Goal: Information Seeking & Learning: Learn about a topic

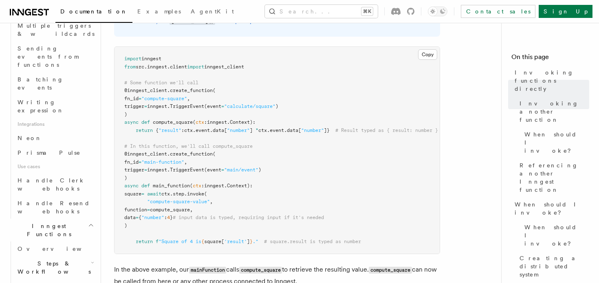
scroll to position [430, 0]
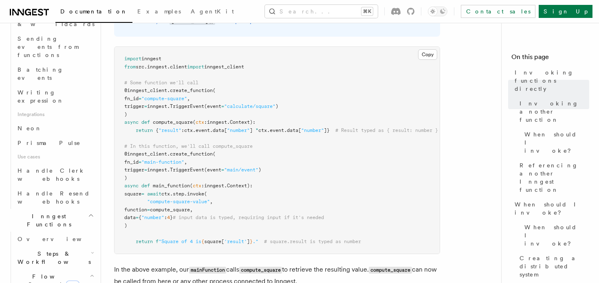
scroll to position [455, 0]
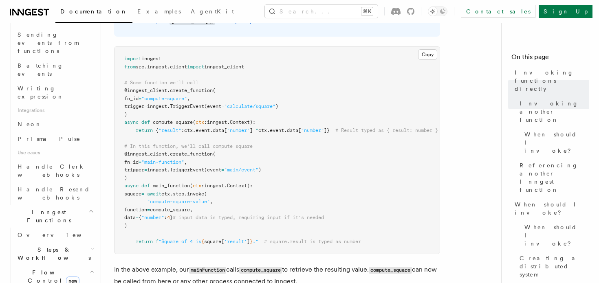
click at [91, 269] on icon "button" at bounding box center [92, 272] width 4 height 7
click at [83, 242] on h2 "Steps & Workflows" at bounding box center [55, 253] width 82 height 23
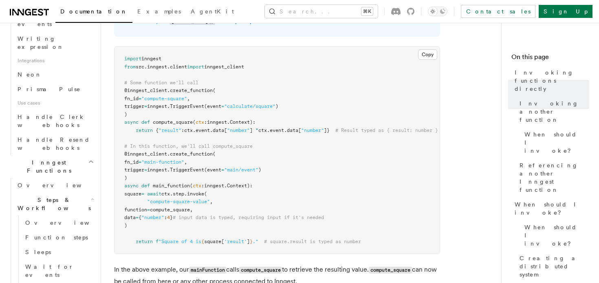
scroll to position [540, 0]
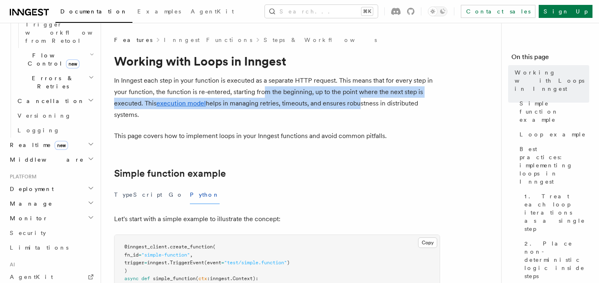
drag, startPoint x: 264, startPoint y: 92, endPoint x: 373, endPoint y: 105, distance: 109.9
click at [373, 105] on p "In Inngest each step in your function is executed as a separate HTTP request. T…" at bounding box center [277, 98] width 326 height 46
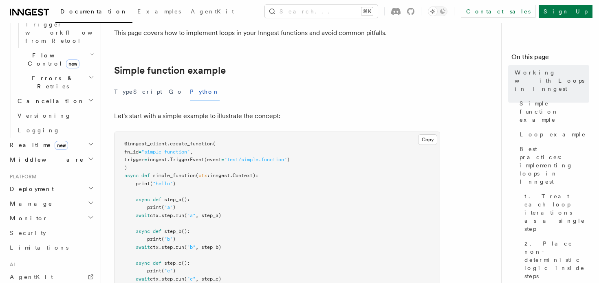
scroll to position [104, 0]
drag, startPoint x: 194, startPoint y: 117, endPoint x: 273, endPoint y: 117, distance: 79.9
click at [272, 117] on p "Let's start with a simple example to illustrate the concept:" at bounding box center [277, 115] width 326 height 11
click at [273, 117] on p "Let's start with a simple example to illustrate the concept:" at bounding box center [277, 115] width 326 height 11
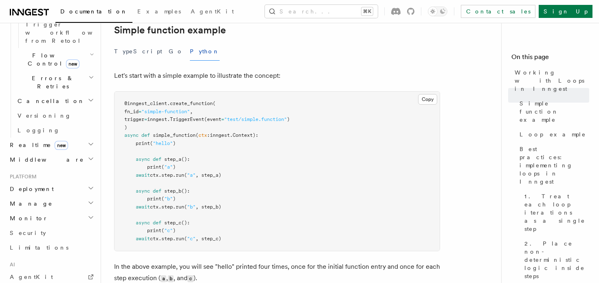
scroll to position [170, 0]
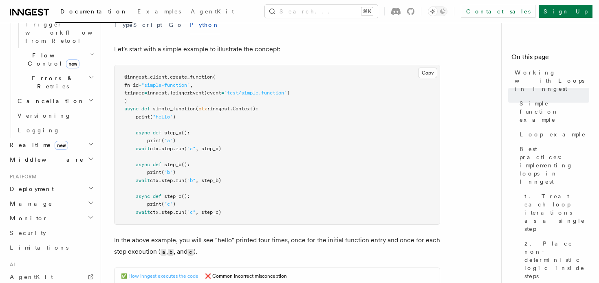
drag, startPoint x: 191, startPoint y: 151, endPoint x: 217, endPoint y: 154, distance: 26.6
click at [199, 151] on span "await ctx . step . run ( "a" , step_a)" at bounding box center [172, 149] width 97 height 6
click at [224, 154] on pre "@inngest_client . create_function ( fn_id = "simple-function" , trigger = innge…" at bounding box center [277, 144] width 325 height 159
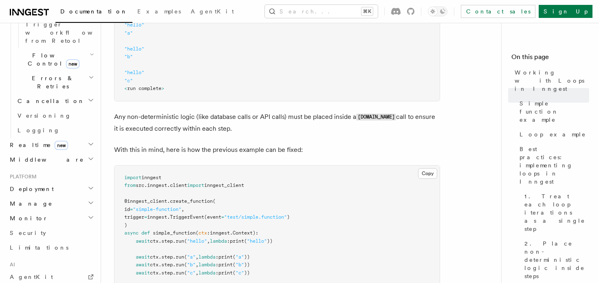
scroll to position [494, 0]
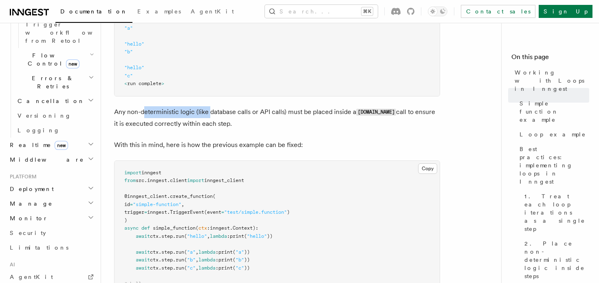
drag, startPoint x: 144, startPoint y: 110, endPoint x: 221, endPoint y: 117, distance: 77.8
click at [221, 117] on p "Any non-deterministic logic (like database calls or API calls) must be placed i…" at bounding box center [277, 117] width 326 height 23
click at [222, 117] on p "Any non-deterministic logic (like database calls or API calls) must be placed i…" at bounding box center [277, 117] width 326 height 23
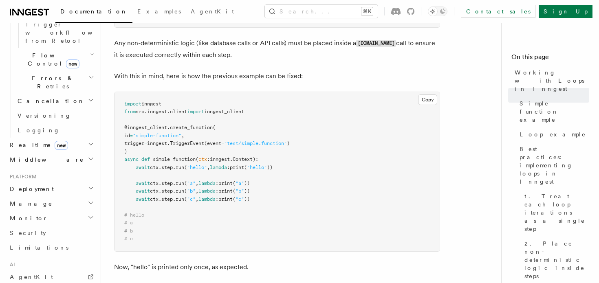
scroll to position [571, 0]
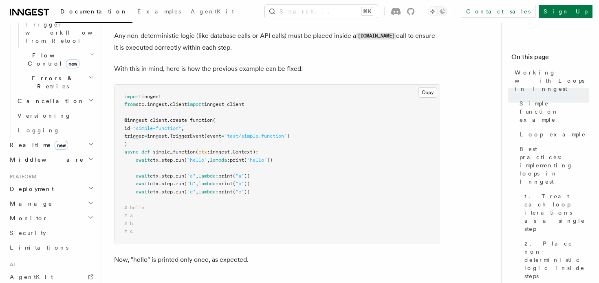
drag, startPoint x: 286, startPoint y: 72, endPoint x: 299, endPoint y: 72, distance: 13.0
click at [286, 72] on p "With this in mind, here is how the previous example can be fixed:" at bounding box center [277, 68] width 326 height 11
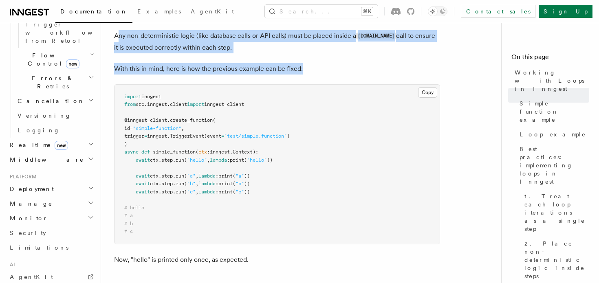
drag, startPoint x: 309, startPoint y: 69, endPoint x: 115, endPoint y: 37, distance: 196.3
click at [115, 37] on p "Any non-deterministic logic (like database calls or API calls) must be placed i…" at bounding box center [277, 41] width 326 height 23
drag, startPoint x: 115, startPoint y: 37, endPoint x: 294, endPoint y: 68, distance: 181.7
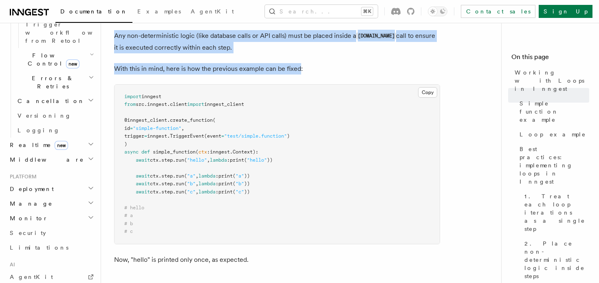
click at [294, 68] on p "With this in mind, here is how the previous example can be fixed:" at bounding box center [277, 68] width 326 height 11
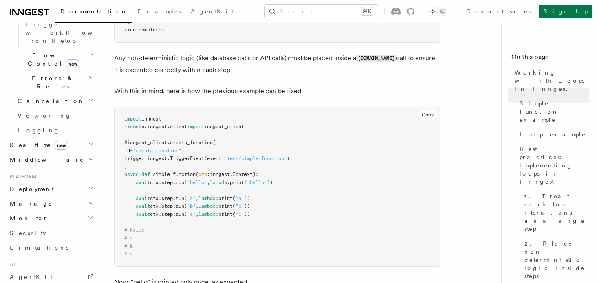
scroll to position [541, 0]
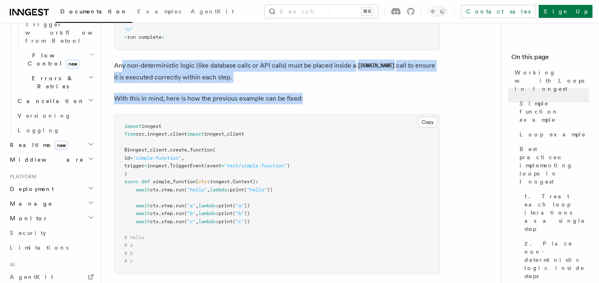
drag, startPoint x: 346, startPoint y: 96, endPoint x: 120, endPoint y: 66, distance: 227.8
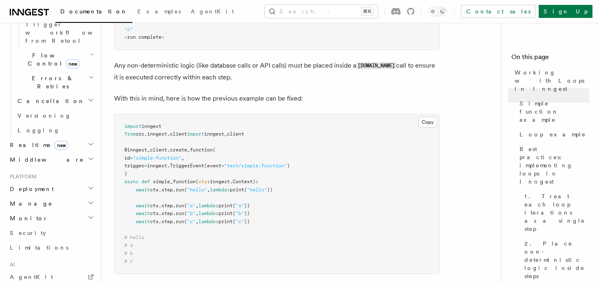
click at [120, 66] on p "Any non-deterministic logic (like database calls or API calls) must be placed i…" at bounding box center [277, 71] width 326 height 23
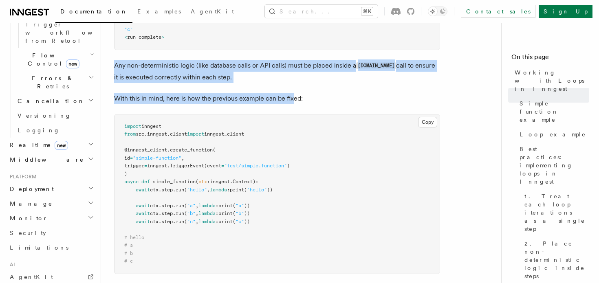
drag, startPoint x: 115, startPoint y: 66, endPoint x: 293, endPoint y: 96, distance: 180.7
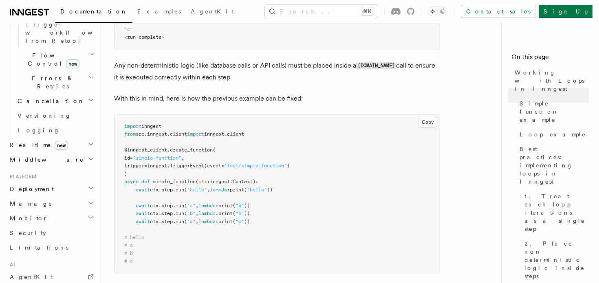
click at [313, 97] on p "With this in mind, here is how the previous example can be fixed:" at bounding box center [277, 98] width 326 height 11
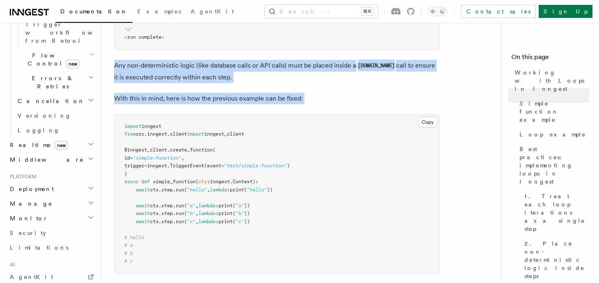
drag, startPoint x: 313, startPoint y: 97, endPoint x: 117, endPoint y: 66, distance: 198.8
click at [117, 66] on p "Any non-deterministic logic (like database calls or API calls) must be placed i…" at bounding box center [277, 71] width 326 height 23
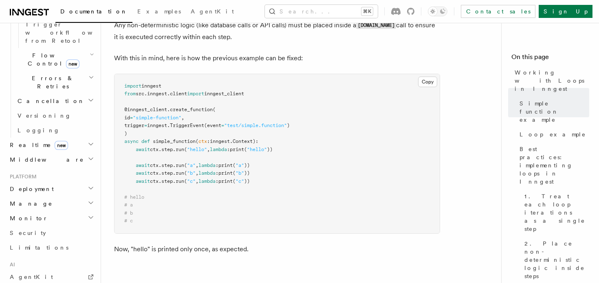
scroll to position [595, 0]
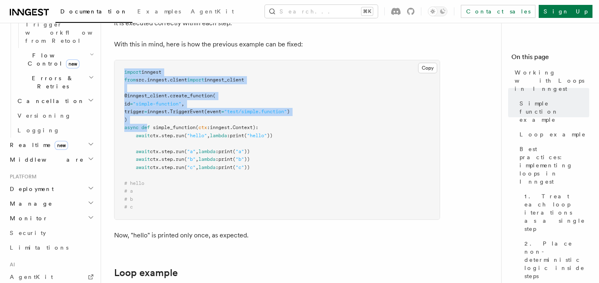
drag, startPoint x: 121, startPoint y: 70, endPoint x: 145, endPoint y: 133, distance: 66.7
click at [147, 131] on pre "import inngest from src . inngest . client import inngest_client @inngest_clien…" at bounding box center [277, 139] width 325 height 159
click at [145, 133] on span "await" at bounding box center [143, 136] width 14 height 6
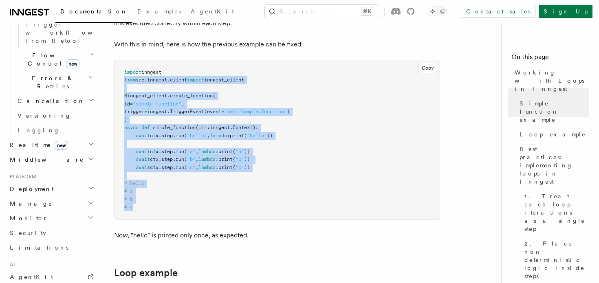
drag, startPoint x: 143, startPoint y: 217, endPoint x: 122, endPoint y: 77, distance: 141.8
click at [122, 77] on pre "import inngest from src . inngest . client import inngest_client @inngest_clien…" at bounding box center [277, 139] width 325 height 159
drag, startPoint x: 123, startPoint y: 70, endPoint x: 145, endPoint y: 217, distance: 148.4
click at [145, 217] on pre "import inngest from src . inngest . client import inngest_client @inngest_clien…" at bounding box center [277, 139] width 325 height 159
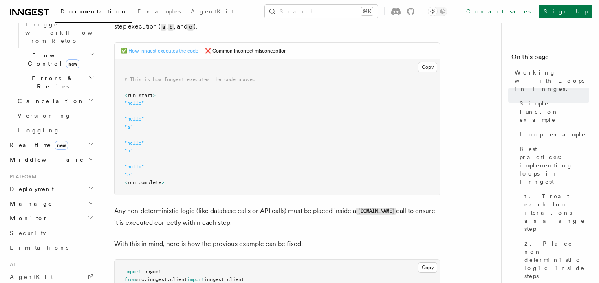
scroll to position [398, 0]
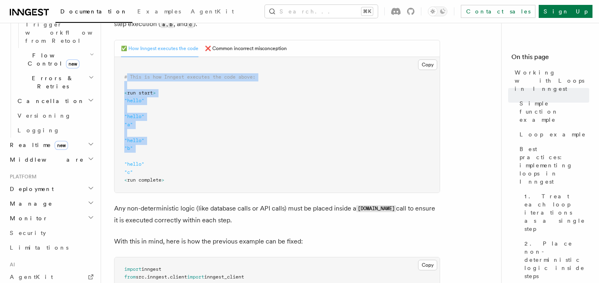
drag, startPoint x: 126, startPoint y: 76, endPoint x: 189, endPoint y: 159, distance: 104.4
click at [189, 159] on pre "# This is how Inngest executes the code above: < run start > "hello" "hello" "a…" at bounding box center [277, 125] width 325 height 136
drag, startPoint x: 203, startPoint y: 176, endPoint x: 128, endPoint y: 71, distance: 129.4
click at [128, 70] on pre "# This is how Inngest executes the code above: < run start > "hello" "hello" "a…" at bounding box center [277, 125] width 325 height 136
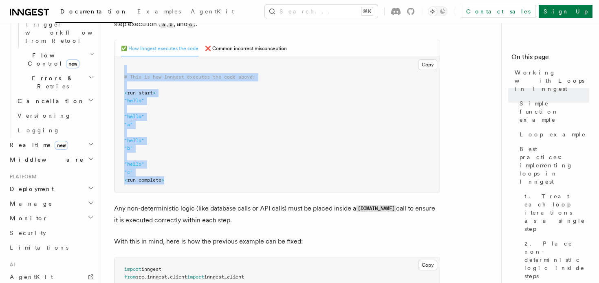
click at [128, 71] on pre "# This is how Inngest executes the code above: < run start > "hello" "hello" "a…" at bounding box center [277, 125] width 325 height 136
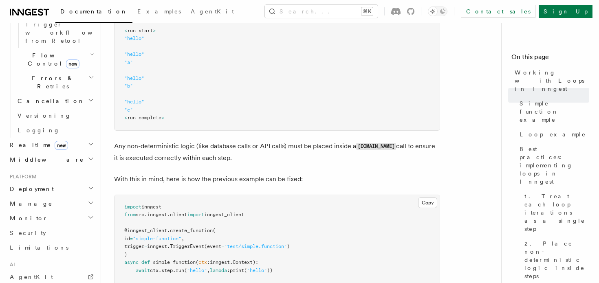
scroll to position [490, 0]
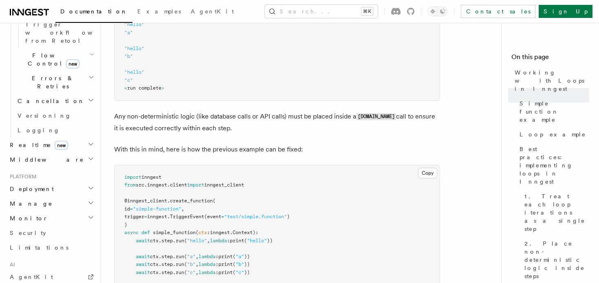
drag, startPoint x: 211, startPoint y: 114, endPoint x: 257, endPoint y: 131, distance: 49.1
click at [257, 131] on p "Any non-deterministic logic (like database calls or API calls) must be placed i…" at bounding box center [277, 122] width 326 height 23
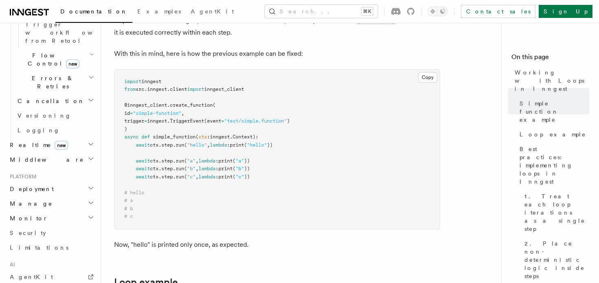
scroll to position [586, 0]
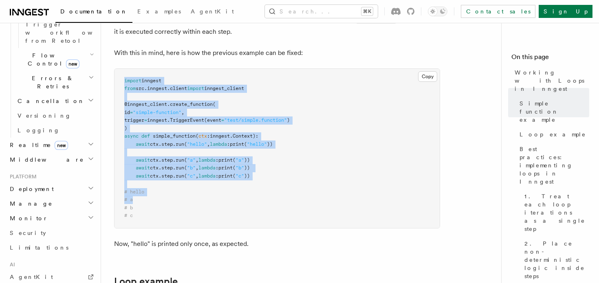
drag, startPoint x: 124, startPoint y: 77, endPoint x: 156, endPoint y: 204, distance: 130.7
click at [156, 204] on pre "import inngest from src . inngest . client import inngest_client @inngest_clien…" at bounding box center [277, 148] width 325 height 159
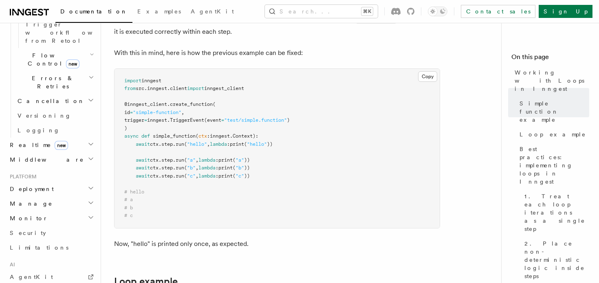
drag, startPoint x: 167, startPoint y: 214, endPoint x: 162, endPoint y: 218, distance: 6.1
click at [162, 218] on pre "import inngest from src . inngest . client import inngest_client @inngest_clien…" at bounding box center [277, 148] width 325 height 159
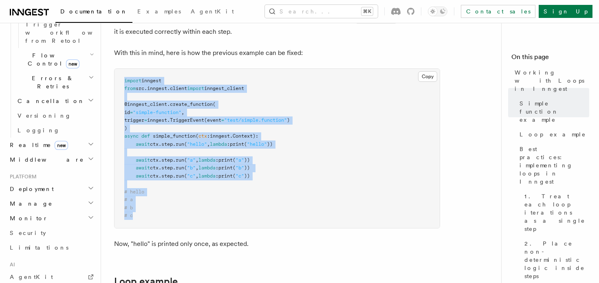
drag, startPoint x: 162, startPoint y: 218, endPoint x: 121, endPoint y: 78, distance: 146.1
click at [121, 78] on pre "import inngest from src . inngest . client import inngest_client @inngest_clien…" at bounding box center [277, 148] width 325 height 159
drag, startPoint x: 121, startPoint y: 78, endPoint x: 145, endPoint y: 214, distance: 138.2
click at [145, 214] on pre "import inngest from src . inngest . client import inngest_client @inngest_clien…" at bounding box center [277, 148] width 325 height 159
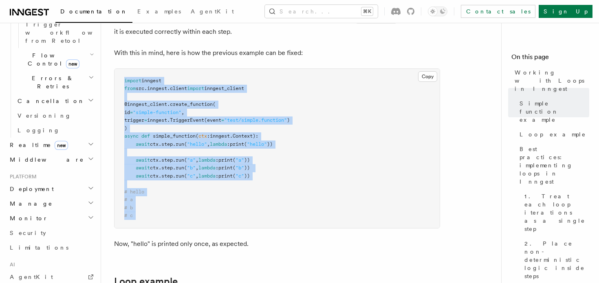
click at [145, 214] on pre "import inngest from src . inngest . client import inngest_client @inngest_clien…" at bounding box center [277, 148] width 325 height 159
drag, startPoint x: 145, startPoint y: 214, endPoint x: 125, endPoint y: 77, distance: 138.8
click at [125, 77] on pre "import inngest from src . inngest . client import inngest_client @inngest_clien…" at bounding box center [277, 148] width 325 height 159
drag, startPoint x: 125, startPoint y: 77, endPoint x: 141, endPoint y: 216, distance: 140.6
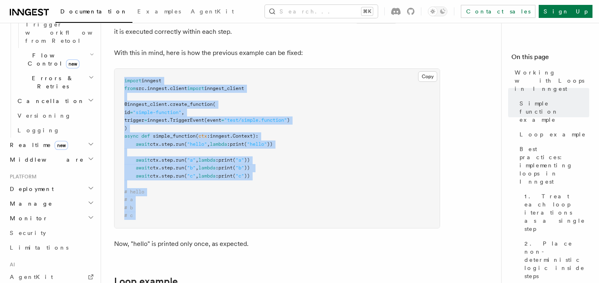
click at [141, 216] on pre "import inngest from src . inngest . client import inngest_client @inngest_clien…" at bounding box center [277, 148] width 325 height 159
drag, startPoint x: 141, startPoint y: 216, endPoint x: 120, endPoint y: 75, distance: 142.9
click at [120, 75] on pre "import inngest from src . inngest . client import inngest_client @inngest_clien…" at bounding box center [277, 148] width 325 height 159
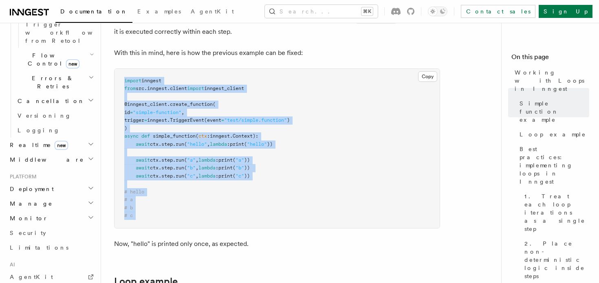
drag, startPoint x: 120, startPoint y: 75, endPoint x: 153, endPoint y: 220, distance: 148.7
click at [153, 220] on pre "import inngest from src . inngest . client import inngest_client @inngest_clien…" at bounding box center [277, 148] width 325 height 159
click at [151, 218] on pre "import inngest from src . inngest . client import inngest_client @inngest_clien…" at bounding box center [277, 148] width 325 height 159
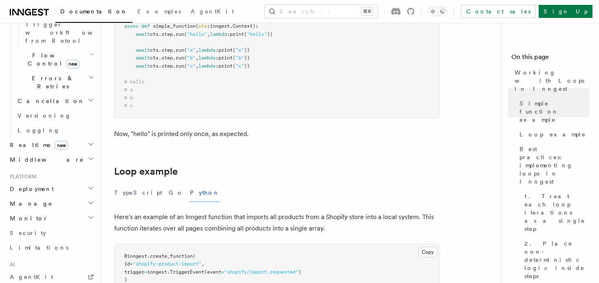
scroll to position [798, 0]
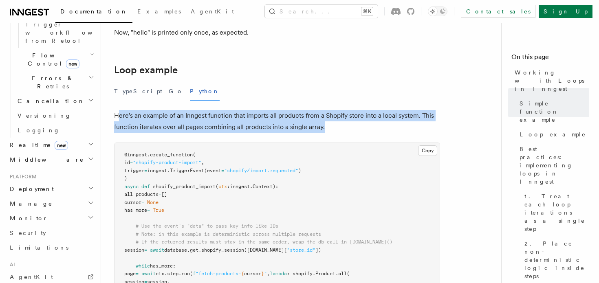
drag, startPoint x: 124, startPoint y: 117, endPoint x: 339, endPoint y: 121, distance: 214.8
click at [341, 123] on p "Here's an example of an Inngest function that imports all products from a Shopi…" at bounding box center [277, 121] width 326 height 23
click at [339, 121] on p "Here's an example of an Inngest function that imports all products from a Shopi…" at bounding box center [277, 121] width 326 height 23
drag, startPoint x: 355, startPoint y: 135, endPoint x: 135, endPoint y: 121, distance: 220.1
click at [135, 120] on article "Features Inngest Functions Steps & Workflows Working with Loops in Inngest In I…" at bounding box center [304, 137] width 381 height 1799
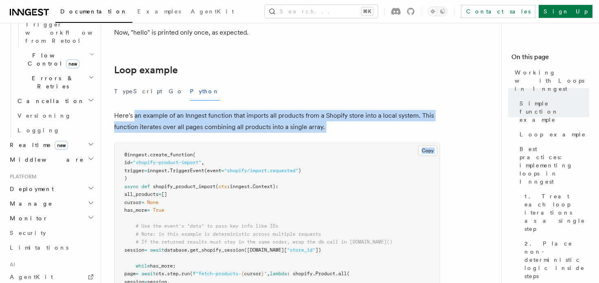
click at [135, 121] on p "Here's an example of an Inngest function that imports all products from a Shopi…" at bounding box center [277, 121] width 326 height 23
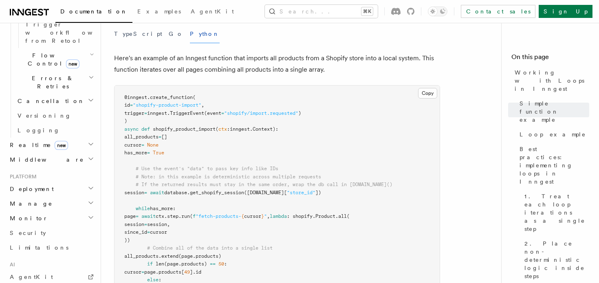
scroll to position [861, 0]
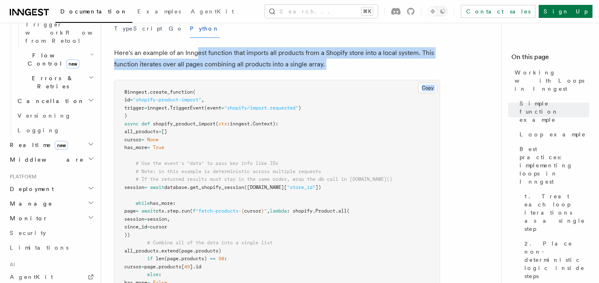
drag, startPoint x: 198, startPoint y: 55, endPoint x: 313, endPoint y: 73, distance: 115.8
click at [313, 73] on article "Features Inngest Functions Steps & Workflows Working with Loops in Inngest In I…" at bounding box center [304, 74] width 381 height 1799
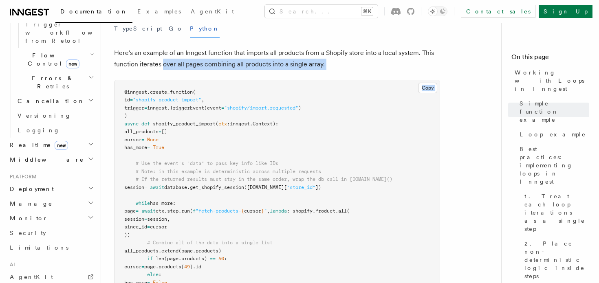
drag, startPoint x: 163, startPoint y: 68, endPoint x: 233, endPoint y: 74, distance: 70.7
click at [232, 73] on article "Features Inngest Functions Steps & Workflows Working with Loops in Inngest In I…" at bounding box center [304, 74] width 381 height 1799
click at [233, 74] on article "Features Inngest Functions Steps & Workflows Working with Loops in Inngest In I…" at bounding box center [304, 74] width 381 height 1799
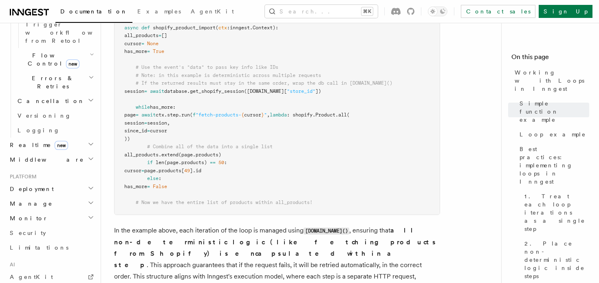
scroll to position [970, 0]
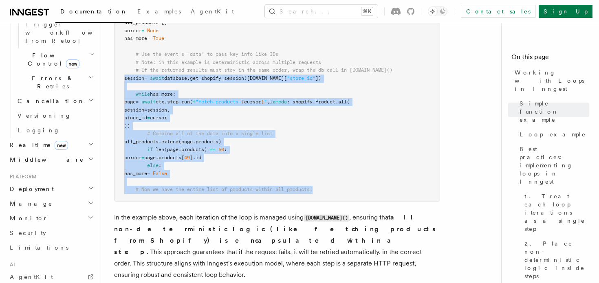
drag, startPoint x: 117, startPoint y: 79, endPoint x: 168, endPoint y: 200, distance: 130.9
click at [168, 200] on pre "@inngest . create_function ( id = "shopify-product-import" , trigger = inngest.…" at bounding box center [277, 86] width 325 height 231
drag, startPoint x: 117, startPoint y: 80, endPoint x: 249, endPoint y: 207, distance: 182.7
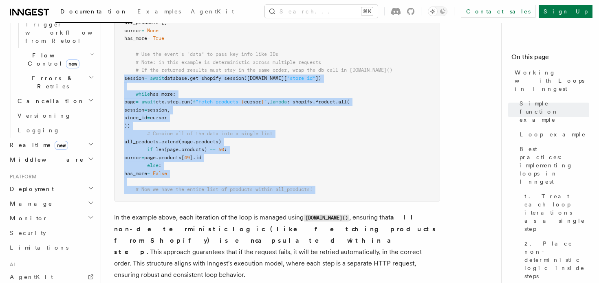
click at [343, 192] on pre "@inngest . create_function ( id = "shopify-product-import" , trigger = inngest.…" at bounding box center [277, 86] width 325 height 231
drag, startPoint x: 350, startPoint y: 192, endPoint x: 123, endPoint y: 77, distance: 255.0
click at [123, 77] on pre "@inngest . create_function ( id = "shopify-product-import" , trigger = inngest.…" at bounding box center [277, 86] width 325 height 231
drag, startPoint x: 123, startPoint y: 77, endPoint x: 383, endPoint y: 196, distance: 286.5
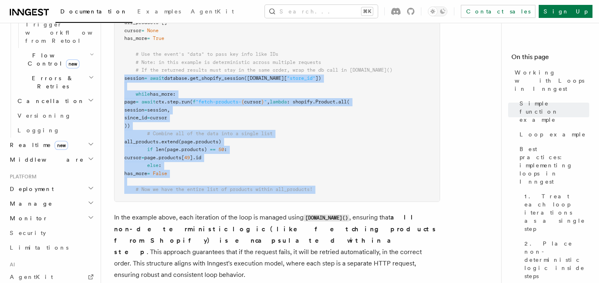
click at [383, 196] on pre "@inngest . create_function ( id = "shopify-product-import" , trigger = inngest.…" at bounding box center [277, 86] width 325 height 231
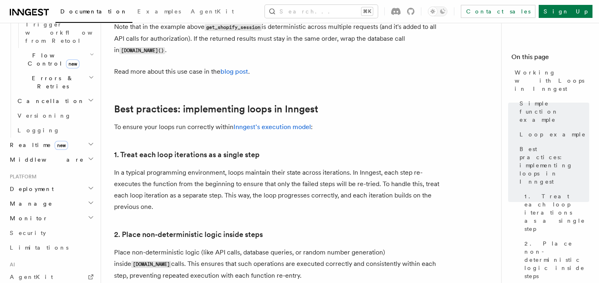
scroll to position [1240, 0]
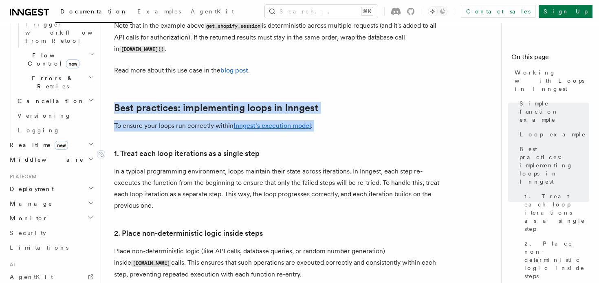
drag, startPoint x: 117, startPoint y: 91, endPoint x: 167, endPoint y: 137, distance: 68.3
click at [167, 148] on link "1. Treat each loop iterations as a single step" at bounding box center [186, 153] width 145 height 11
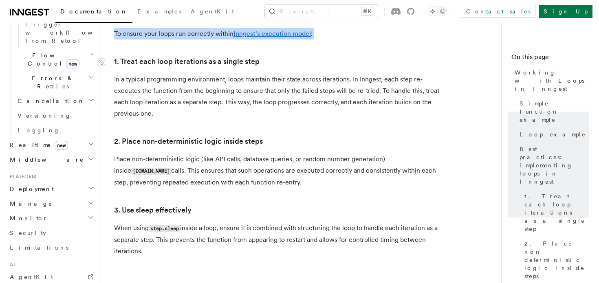
scroll to position [1339, 0]
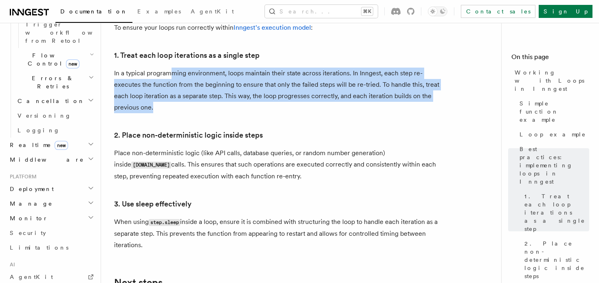
drag, startPoint x: 170, startPoint y: 57, endPoint x: 183, endPoint y: 99, distance: 44.1
click at [183, 99] on p "In a typical programming environment, loops maintain their state across iterati…" at bounding box center [277, 91] width 326 height 46
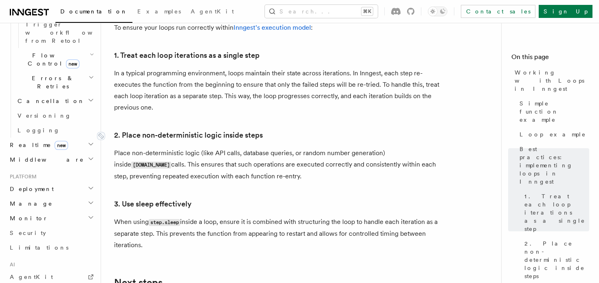
drag, startPoint x: 281, startPoint y: 167, endPoint x: 117, endPoint y: 126, distance: 169.6
click at [117, 130] on link "2. Place non-deterministic logic inside steps" at bounding box center [188, 135] width 149 height 11
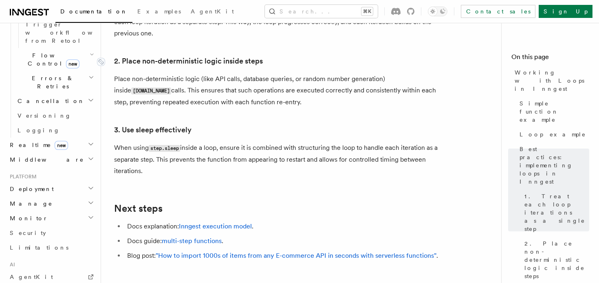
scroll to position [1419, 0]
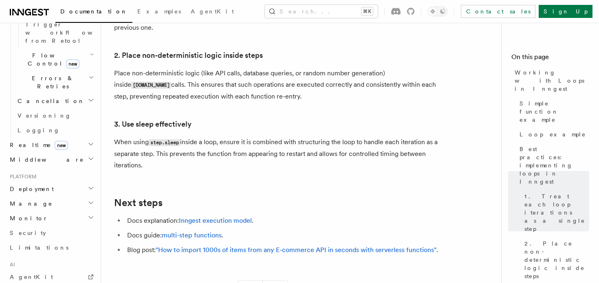
click at [123, 68] on p "Place non-deterministic logic (like API calls, database queries, or random numb…" at bounding box center [277, 85] width 326 height 35
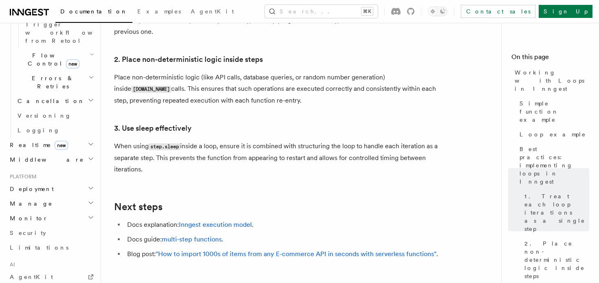
scroll to position [1414, 0]
drag, startPoint x: 112, startPoint y: 41, endPoint x: 262, endPoint y: 88, distance: 157.7
click at [262, 88] on p "Place non-deterministic logic (like API calls, database queries, or random numb…" at bounding box center [277, 89] width 326 height 35
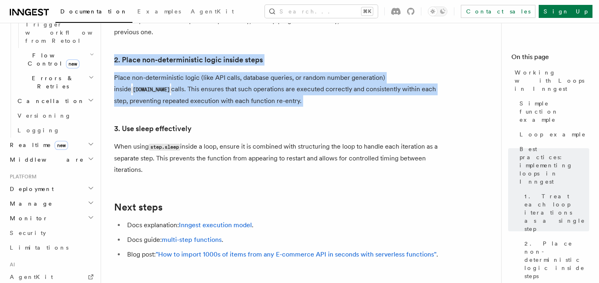
drag, startPoint x: 262, startPoint y: 88, endPoint x: 115, endPoint y: 38, distance: 155.8
drag, startPoint x: 115, startPoint y: 38, endPoint x: 267, endPoint y: 93, distance: 161.0
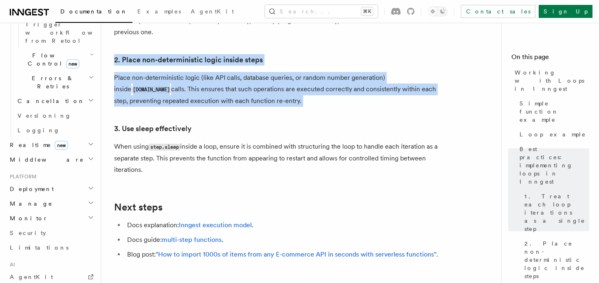
click at [267, 93] on p "Place non-deterministic logic (like API calls, database queries, or random numb…" at bounding box center [277, 89] width 326 height 35
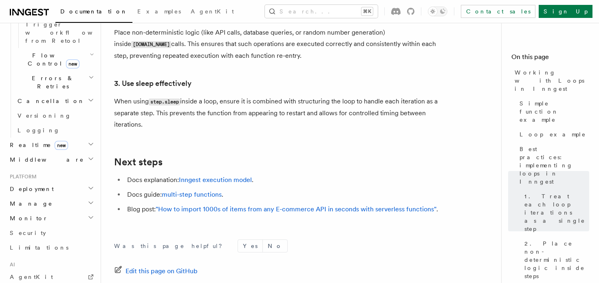
scroll to position [1463, 0]
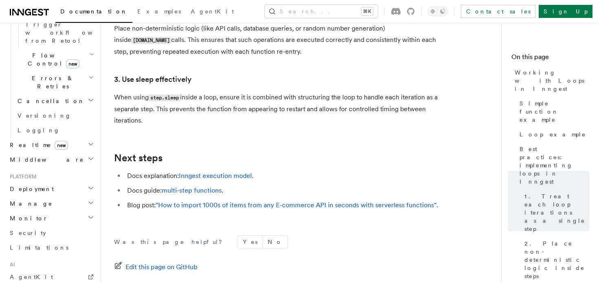
drag, startPoint x: 112, startPoint y: 57, endPoint x: 154, endPoint y: 108, distance: 65.7
click at [154, 108] on p "When using step.sleep inside a loop, ensure it is combined with structuring the…" at bounding box center [277, 109] width 326 height 35
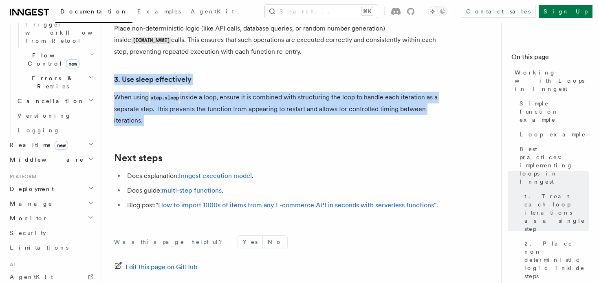
drag, startPoint x: 154, startPoint y: 108, endPoint x: 113, endPoint y: 57, distance: 65.5
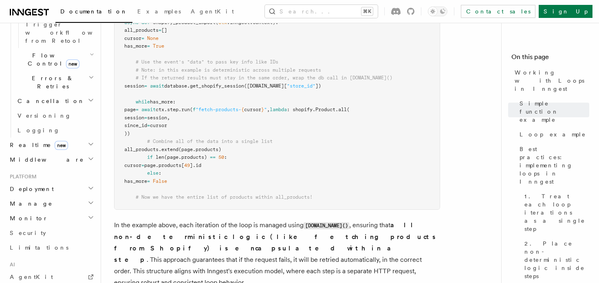
scroll to position [957, 0]
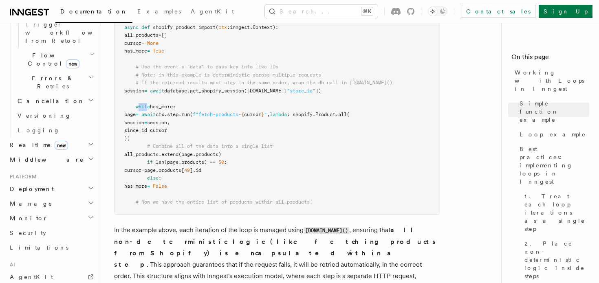
drag, startPoint x: 138, startPoint y: 106, endPoint x: 151, endPoint y: 106, distance: 13.0
click at [148, 106] on span "while" at bounding box center [143, 107] width 14 height 6
click at [170, 121] on span "session," at bounding box center [158, 123] width 23 height 6
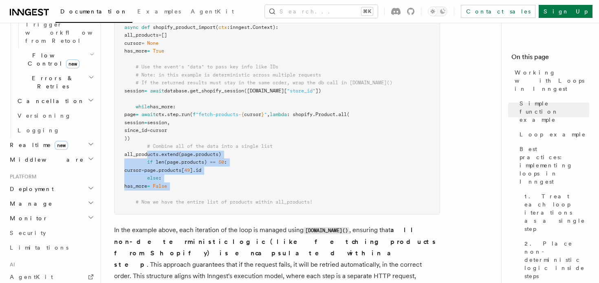
drag, startPoint x: 147, startPoint y: 156, endPoint x: 235, endPoint y: 192, distance: 94.5
click at [235, 192] on pre "@inngest . create_function ( id = "shopify-product-import" , trigger = inngest.…" at bounding box center [277, 99] width 325 height 231
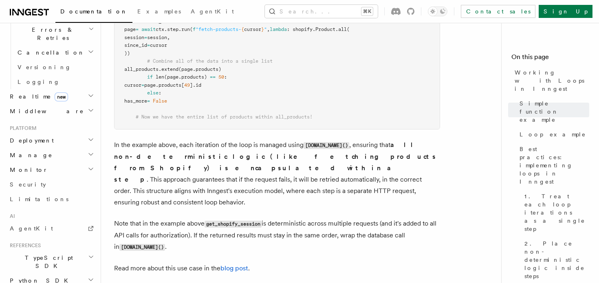
scroll to position [1044, 0]
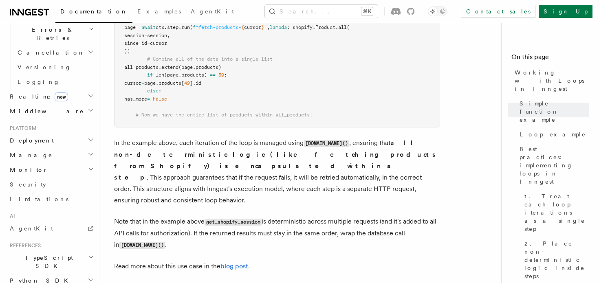
click at [89, 277] on icon "button" at bounding box center [91, 280] width 7 height 7
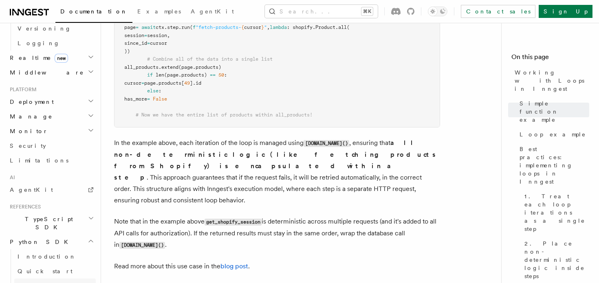
scroll to position [627, 0]
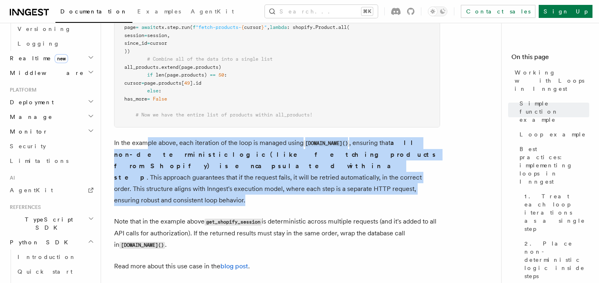
drag, startPoint x: 148, startPoint y: 142, endPoint x: 174, endPoint y: 186, distance: 51.2
click at [174, 186] on p "In the example above, each iteration of the loop is managed using [DOMAIN_NAME]…" at bounding box center [277, 171] width 326 height 69
drag, startPoint x: 176, startPoint y: 192, endPoint x: 119, endPoint y: 141, distance: 75.9
click at [118, 142] on p "In the example above, each iteration of the loop is managed using [DOMAIN_NAME]…" at bounding box center [277, 171] width 326 height 69
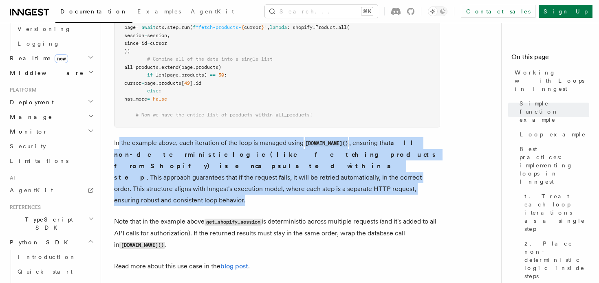
drag, startPoint x: 112, startPoint y: 141, endPoint x: 149, endPoint y: 190, distance: 62.3
click at [149, 190] on p "In the example above, each iteration of the loop is managed using [DOMAIN_NAME]…" at bounding box center [277, 171] width 326 height 69
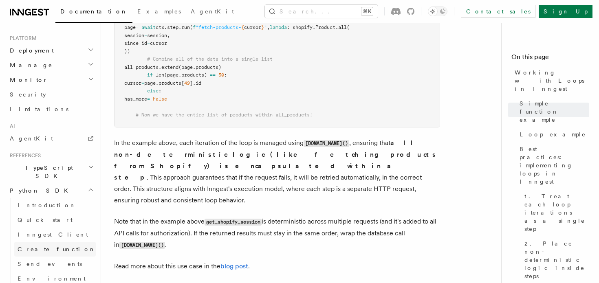
scroll to position [684, 0]
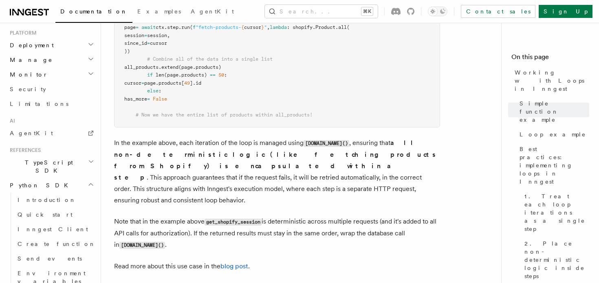
click at [371, 18] on div "Documentation Examples AgentKit Search... ⌘K Contact sales Sign Up" at bounding box center [299, 11] width 599 height 23
click at [361, 12] on button "Search... ⌘K" at bounding box center [321, 11] width 113 height 13
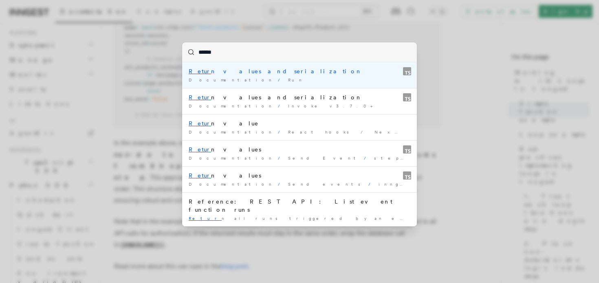
type input "*******"
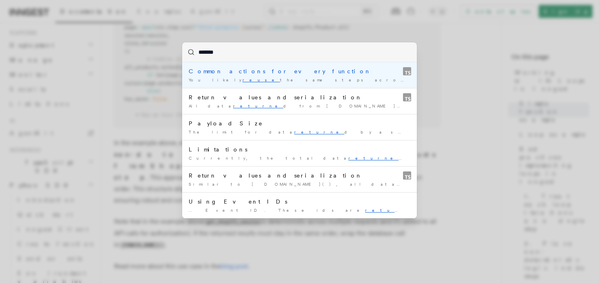
click at [268, 73] on div "Common actions for every function" at bounding box center [300, 71] width 222 height 8
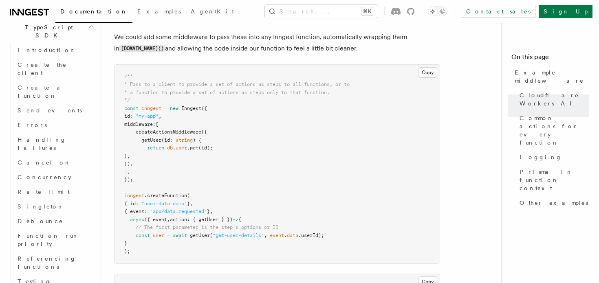
scroll to position [731, 0]
drag, startPoint x: 360, startPoint y: 51, endPoint x: 135, endPoint y: 36, distance: 225.5
click at [135, 36] on p "We could add some middleware to pass these into any Inngest function, automatic…" at bounding box center [277, 42] width 326 height 23
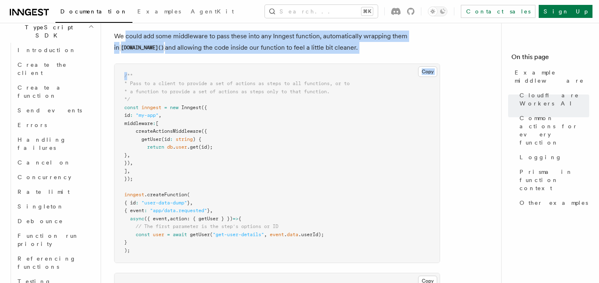
drag, startPoint x: 135, startPoint y: 36, endPoint x: 235, endPoint y: 63, distance: 103.4
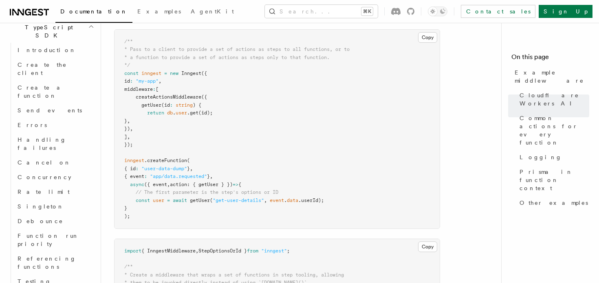
scroll to position [777, 0]
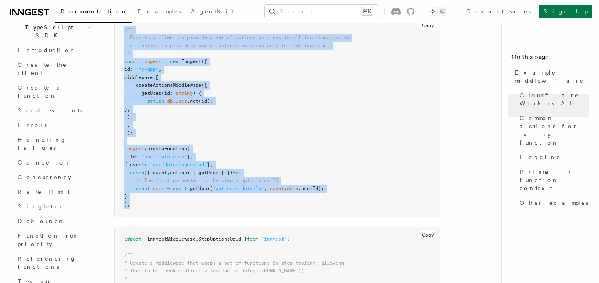
drag, startPoint x: 121, startPoint y: 30, endPoint x: 163, endPoint y: 204, distance: 179.4
click at [163, 204] on pre "/** * Pass to a client to provide a set of actions as steps to all functions, o…" at bounding box center [277, 117] width 325 height 199
drag, startPoint x: 163, startPoint y: 204, endPoint x: 118, endPoint y: 29, distance: 180.9
click at [118, 29] on pre "/** * Pass to a client to provide a set of actions as steps to all functions, o…" at bounding box center [277, 117] width 325 height 199
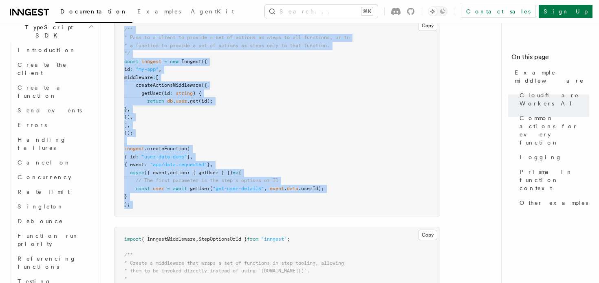
click at [118, 29] on pre "/** * Pass to a client to provide a set of actions as steps to all functions, o…" at bounding box center [277, 117] width 325 height 199
drag, startPoint x: 118, startPoint y: 29, endPoint x: 136, endPoint y: 209, distance: 181.4
click at [136, 209] on pre "/** * Pass to a client to provide a set of actions as steps to all functions, o…" at bounding box center [277, 117] width 325 height 199
drag, startPoint x: 140, startPoint y: 211, endPoint x: 127, endPoint y: 34, distance: 178.1
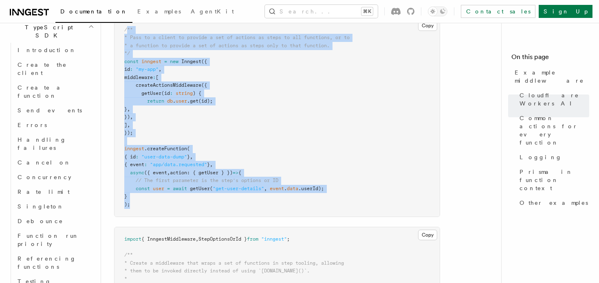
click at [127, 33] on pre "/** * Pass to a client to provide a set of actions as steps to all functions, o…" at bounding box center [277, 117] width 325 height 199
click at [127, 34] on pre "/** * Pass to a client to provide a set of actions as steps to all functions, o…" at bounding box center [277, 117] width 325 height 199
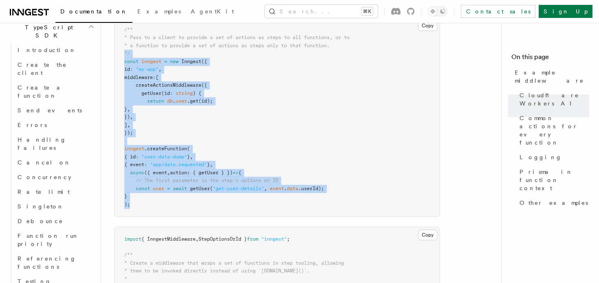
drag, startPoint x: 150, startPoint y: 209, endPoint x: 120, endPoint y: 60, distance: 151.8
click at [120, 57] on pre "/** * Pass to a client to provide a set of actions as steps to all functions, o…" at bounding box center [277, 117] width 325 height 199
click at [124, 68] on span "id" at bounding box center [127, 69] width 6 height 6
drag, startPoint x: 124, startPoint y: 62, endPoint x: 132, endPoint y: 209, distance: 147.4
click at [132, 209] on pre "/** * Pass to a client to provide a set of actions as steps to all functions, o…" at bounding box center [277, 117] width 325 height 199
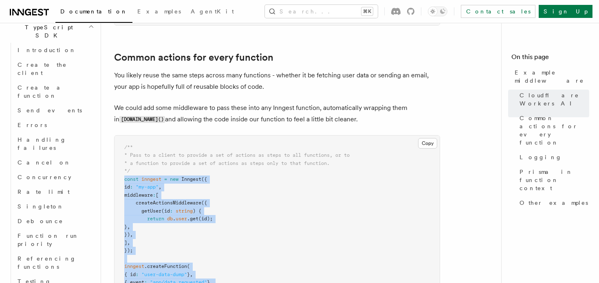
scroll to position [615, 0]
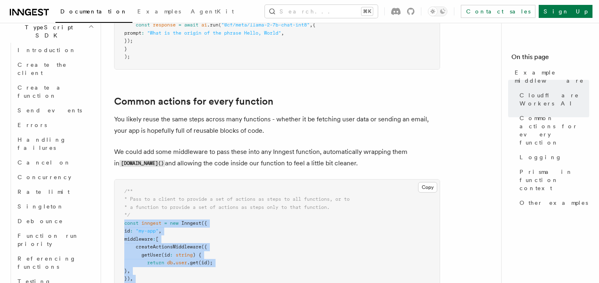
drag, startPoint x: 147, startPoint y: 215, endPoint x: 121, endPoint y: 189, distance: 36.0
click at [121, 189] on pre "/** * Pass to a client to provide a set of actions as steps to all functions, o…" at bounding box center [277, 279] width 325 height 199
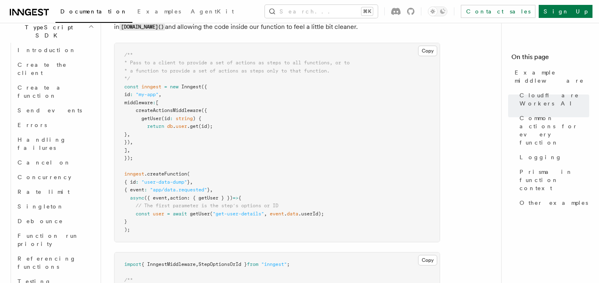
scroll to position [747, 0]
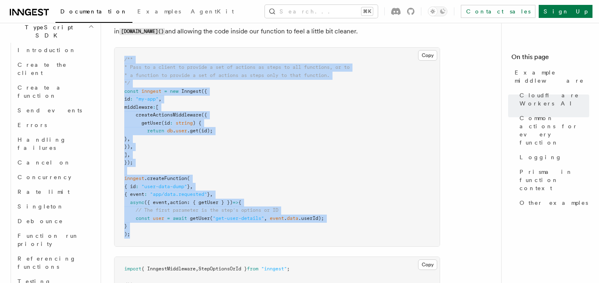
drag, startPoint x: 141, startPoint y: 239, endPoint x: 121, endPoint y: 56, distance: 184.4
click at [121, 55] on pre "/** * Pass to a client to provide a set of actions as steps to all functions, o…" at bounding box center [277, 147] width 325 height 199
click at [121, 56] on pre "/** * Pass to a client to provide a set of actions as steps to all functions, o…" at bounding box center [277, 147] width 325 height 199
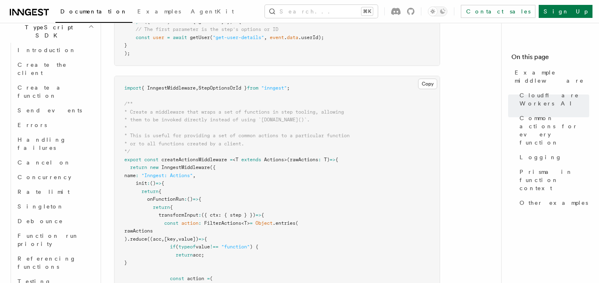
scroll to position [943, 0]
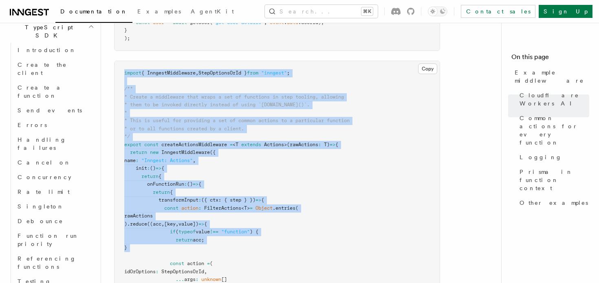
drag, startPoint x: 130, startPoint y: 103, endPoint x: 161, endPoint y: 259, distance: 159.0
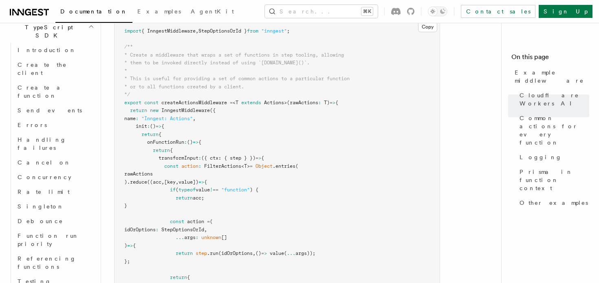
scroll to position [986, 0]
drag, startPoint x: 124, startPoint y: 47, endPoint x: 136, endPoint y: 95, distance: 49.1
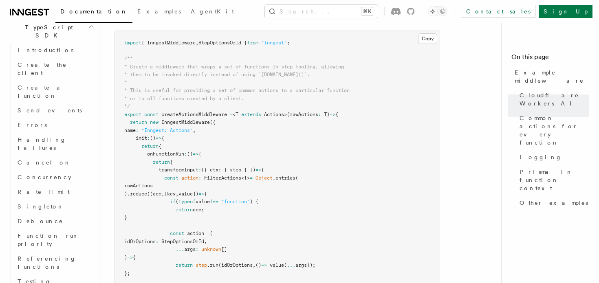
scroll to position [966, 0]
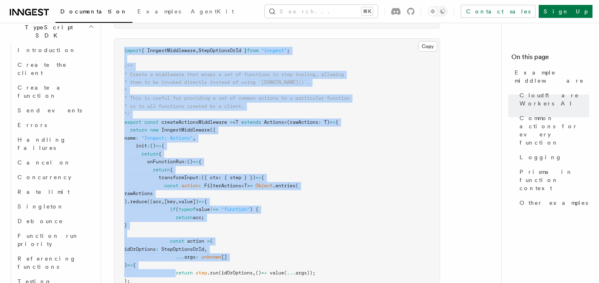
drag, startPoint x: 125, startPoint y: 50, endPoint x: 176, endPoint y: 275, distance: 231.0
click at [176, 275] on span at bounding box center [149, 273] width 51 height 6
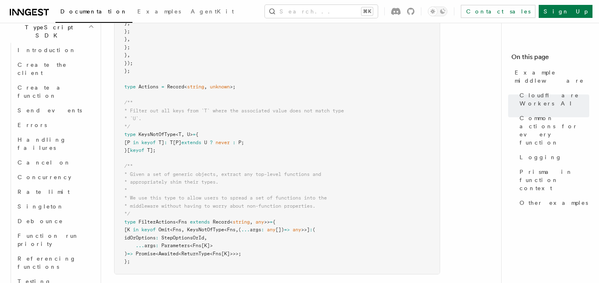
scroll to position [1312, 0]
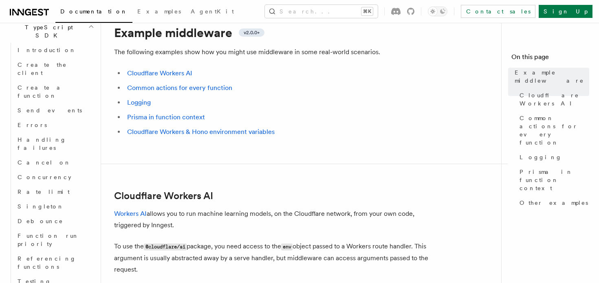
scroll to position [0, 0]
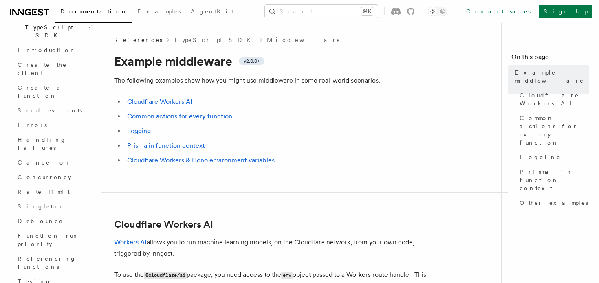
drag, startPoint x: 188, startPoint y: 258, endPoint x: 116, endPoint y: 235, distance: 75.5
